Goal: Task Accomplishment & Management: Complete application form

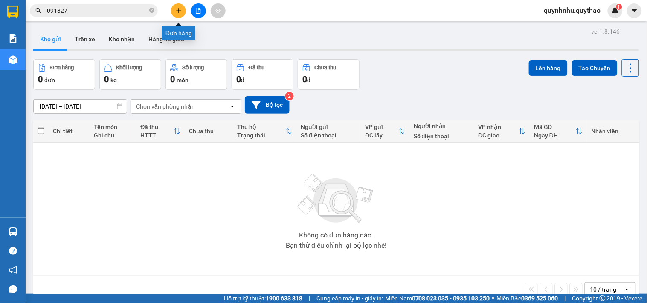
click at [176, 13] on icon "plus" at bounding box center [179, 11] width 6 height 6
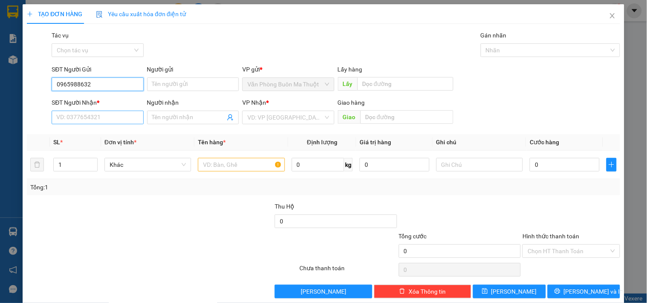
type input "0965988632"
click at [115, 117] on input "SĐT Người Nhận *" at bounding box center [98, 118] width 92 height 14
drag, startPoint x: 90, startPoint y: 84, endPoint x: 55, endPoint y: 83, distance: 35.4
click at [52, 83] on input "0965988632" at bounding box center [98, 85] width 92 height 14
click at [69, 120] on input "SĐT Người Nhận *" at bounding box center [98, 118] width 92 height 14
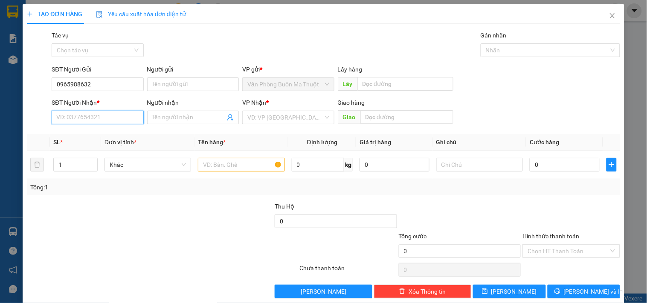
paste input "0965988632"
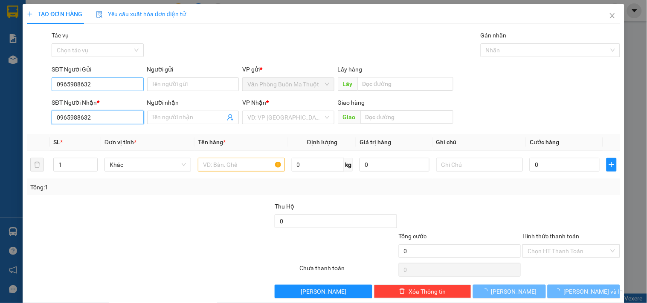
type input "0965988632"
drag, startPoint x: 118, startPoint y: 83, endPoint x: 44, endPoint y: 83, distance: 74.2
click at [44, 83] on div "SĐT Người Gửi 0965988632 0965988632 Người gửi Tên người gửi VP gửi * Văn Phòng …" at bounding box center [323, 80] width 595 height 30
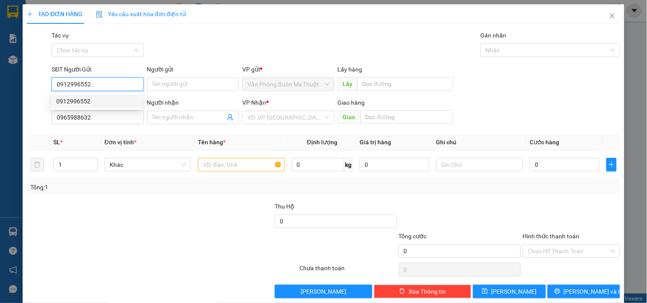
drag, startPoint x: 105, startPoint y: 100, endPoint x: 309, endPoint y: 71, distance: 205.7
click at [107, 100] on div "0912996552" at bounding box center [96, 101] width 81 height 9
type input "0912996552"
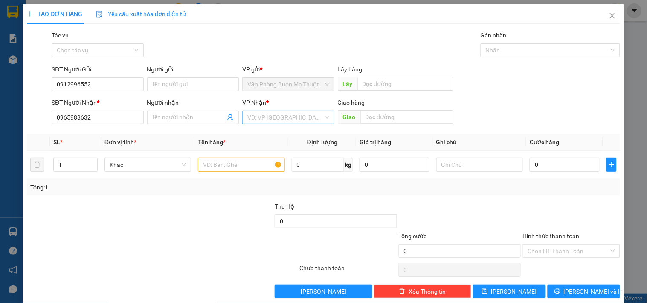
click at [278, 118] on input "search" at bounding box center [284, 117] width 75 height 13
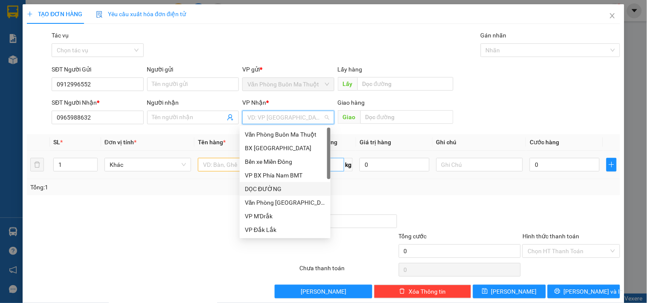
drag, startPoint x: 269, startPoint y: 189, endPoint x: 306, endPoint y: 165, distance: 44.3
click at [273, 185] on div "DỌC ĐƯỜNG" at bounding box center [285, 189] width 81 height 9
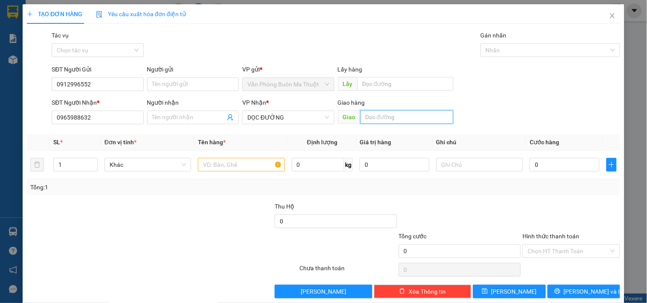
click at [369, 117] on input "text" at bounding box center [406, 117] width 93 height 14
type input "N4 GÒ MÂY"
click at [229, 167] on input "text" at bounding box center [241, 165] width 87 height 14
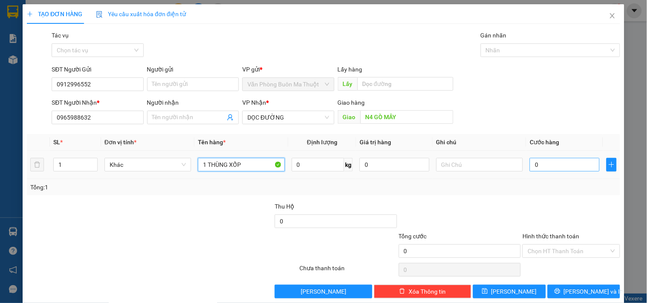
type input "1 THÙNG XỐP"
click at [548, 165] on input "0" at bounding box center [564, 165] width 70 height 14
type input "8"
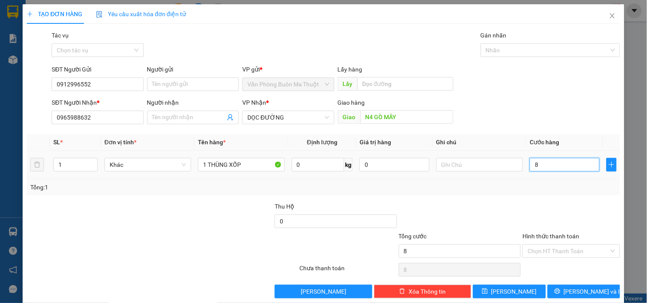
type input "80"
type input "80.000"
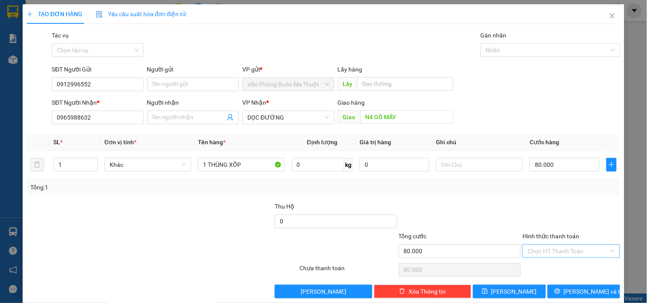
click at [552, 254] on input "Hình thức thanh toán" at bounding box center [567, 251] width 81 height 13
click at [550, 207] on div "Tại văn phòng" at bounding box center [566, 206] width 86 height 9
type input "0"
click at [560, 290] on icon "printer" at bounding box center [557, 292] width 6 height 6
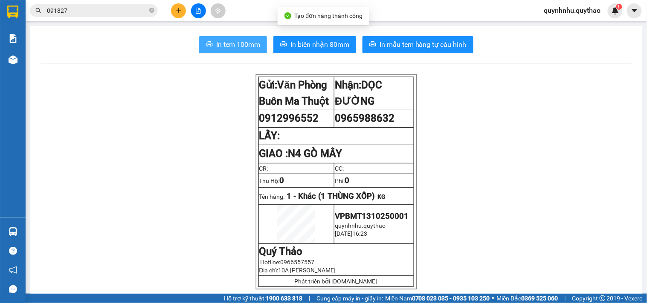
click at [233, 40] on span "In tem 100mm" at bounding box center [238, 44] width 44 height 11
